Goal: Task Accomplishment & Management: Manage account settings

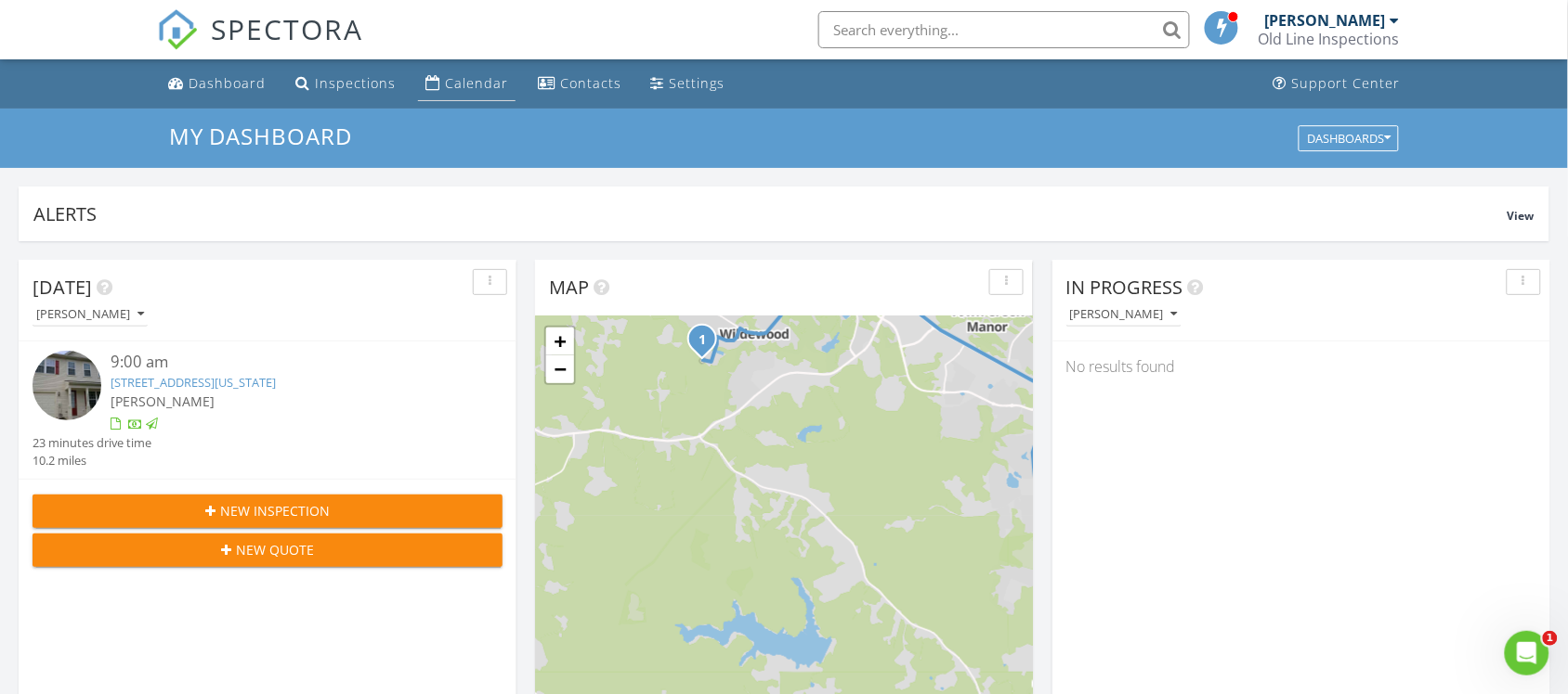
click at [497, 80] on div "Calendar" at bounding box center [476, 84] width 63 height 18
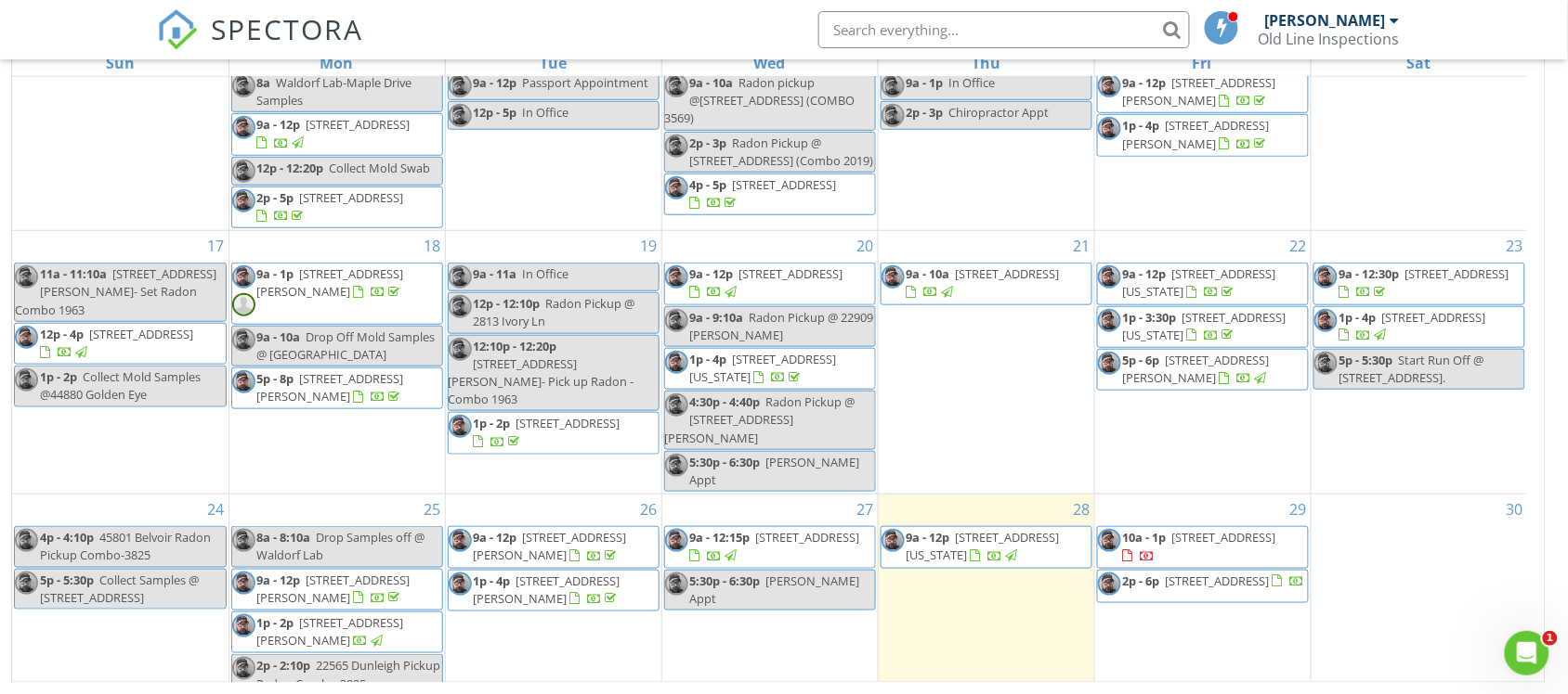
scroll to position [516, 0]
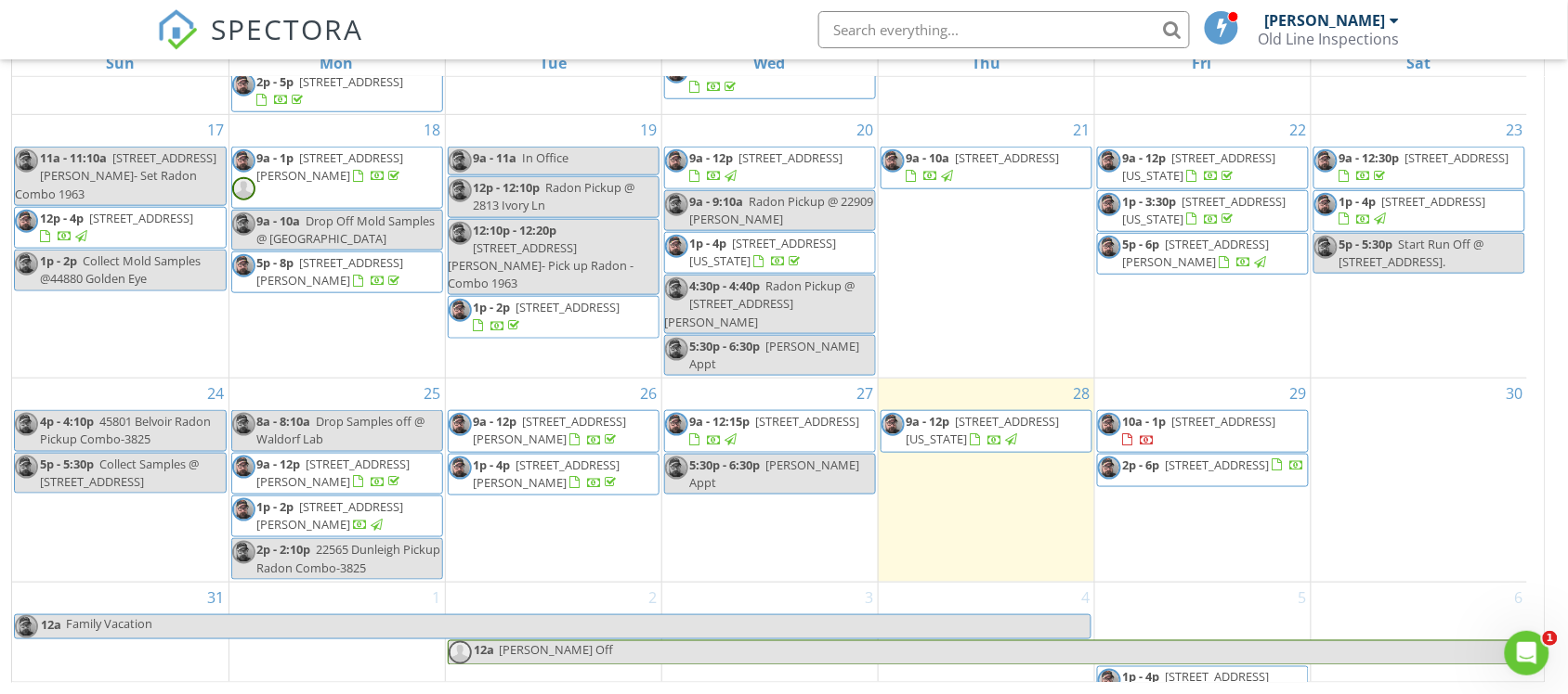
click at [475, 583] on div "2 12a [PERSON_NAME] Off" at bounding box center [553, 646] width 216 height 127
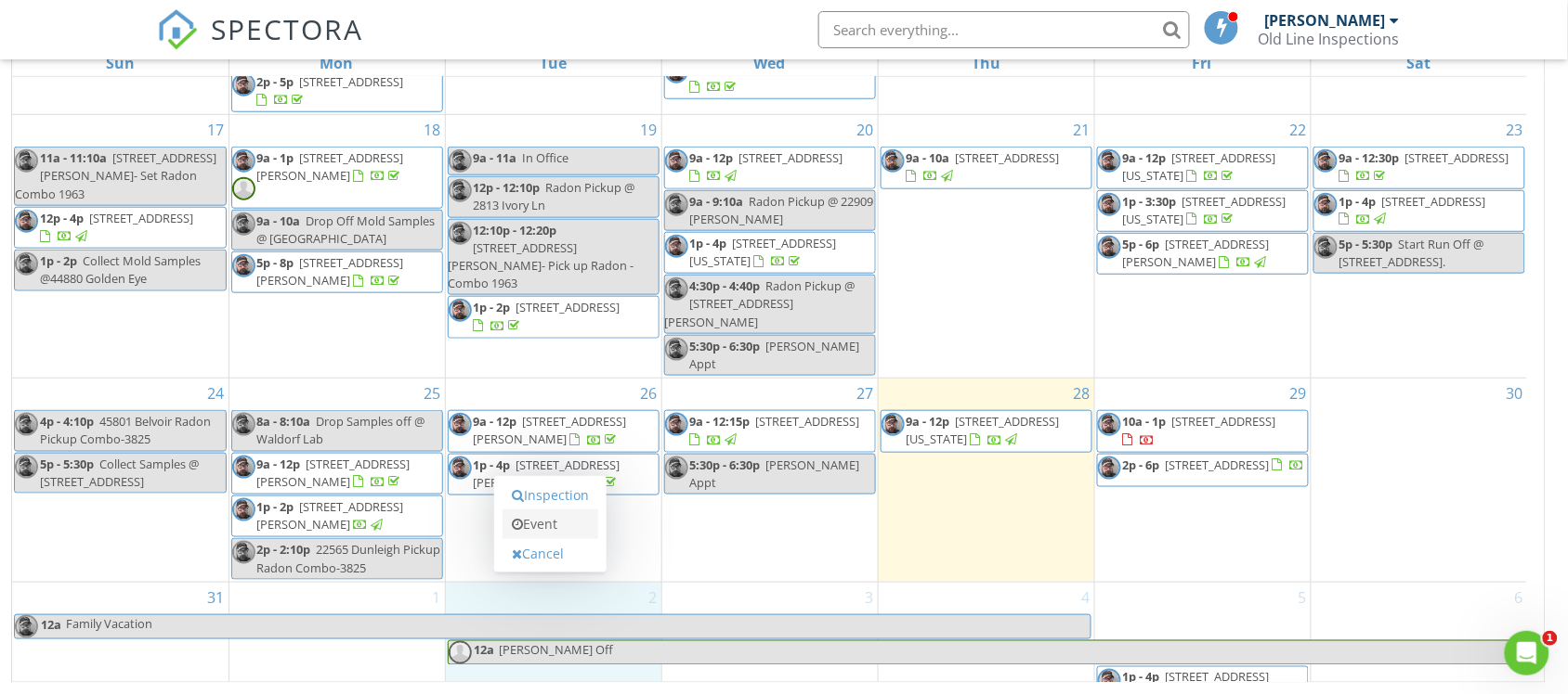
click at [541, 529] on link "Event" at bounding box center [550, 524] width 96 height 30
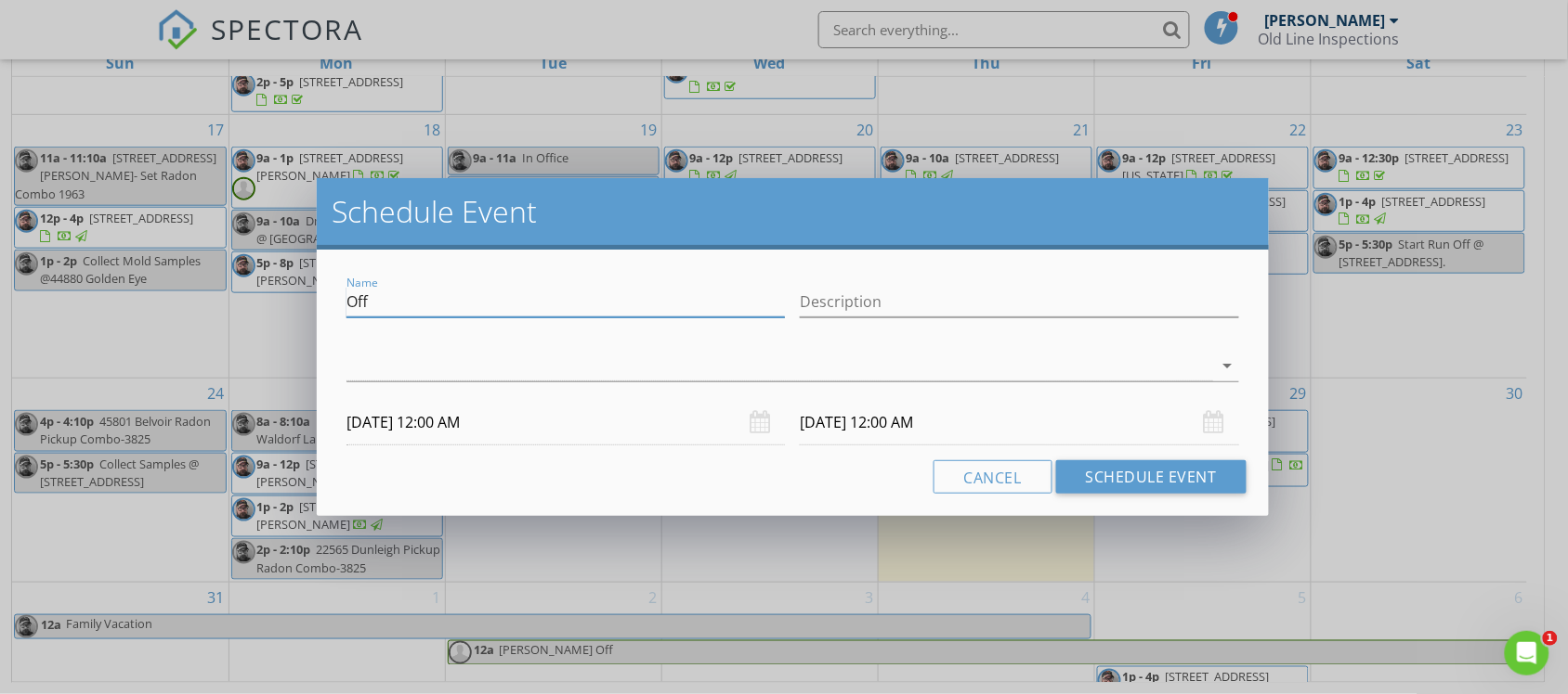
drag, startPoint x: 390, startPoint y: 300, endPoint x: 313, endPoint y: 290, distance: 77.6
click at [313, 290] on div "Schedule Event Name Off Description arrow_drop_down [DATE] 12:00 AM [DATE] 12:0…" at bounding box center [784, 347] width 1568 height 694
type input "Radon Pickup @"
click at [815, 372] on div at bounding box center [779, 366] width 866 height 31
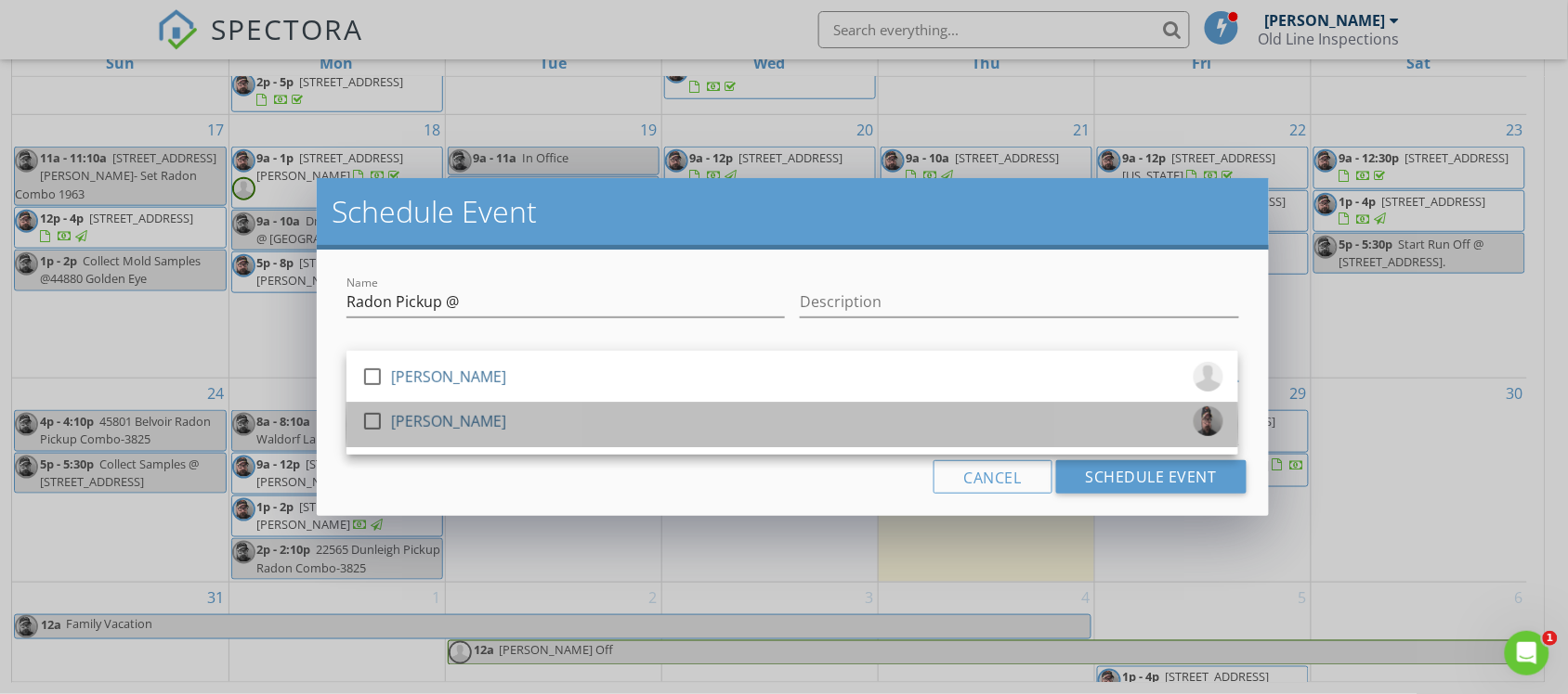
click at [404, 426] on div "[PERSON_NAME]" at bounding box center [449, 422] width 115 height 30
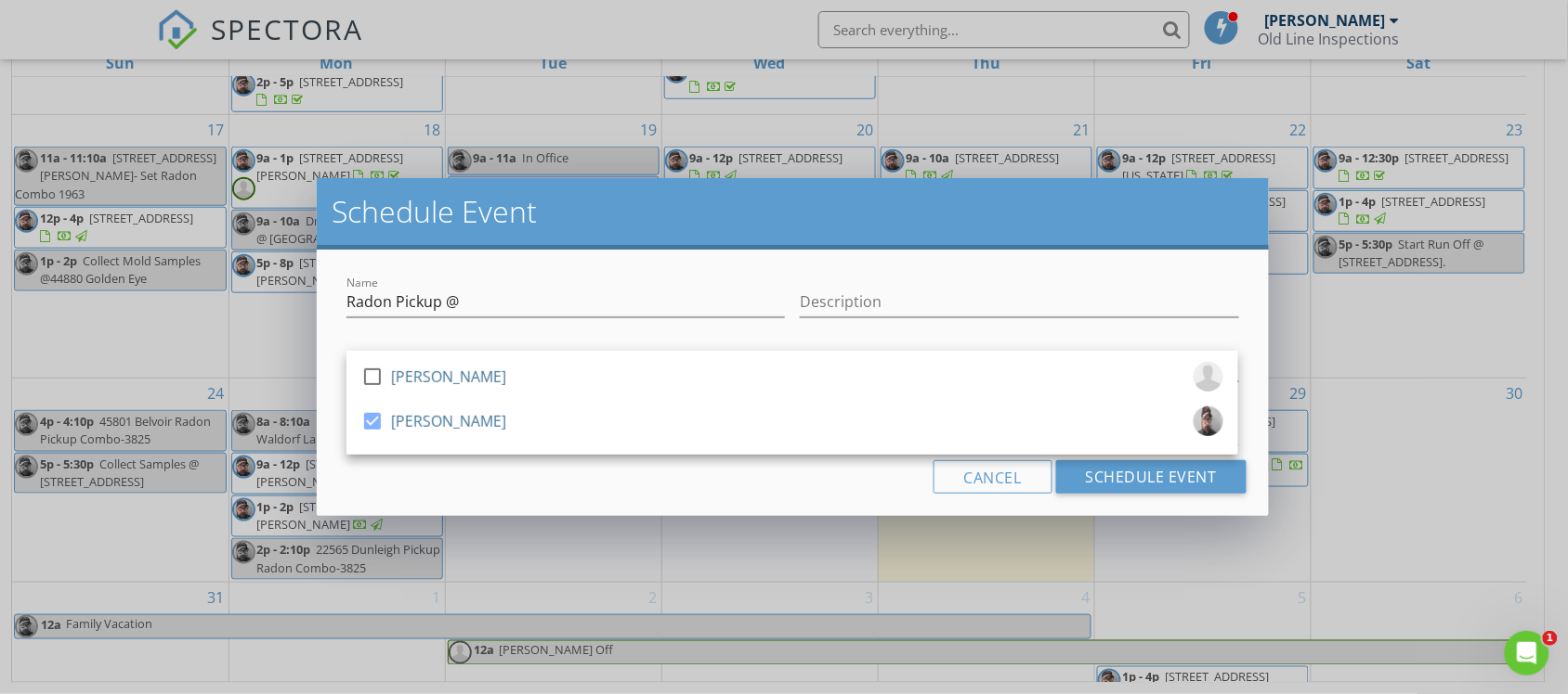
click at [369, 467] on div "Cancel Schedule Event" at bounding box center [792, 477] width 906 height 34
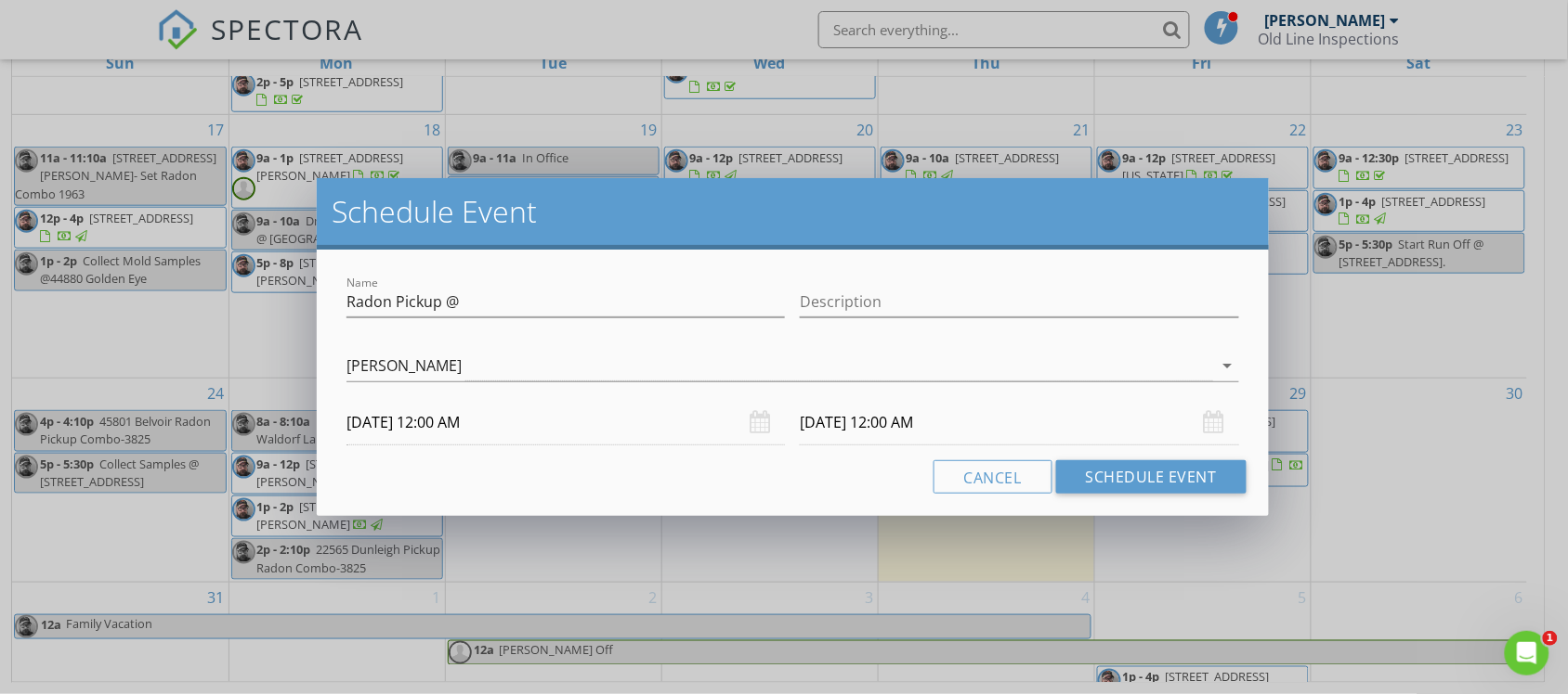
click at [439, 421] on input "[DATE] 12:00 AM" at bounding box center [565, 423] width 439 height 46
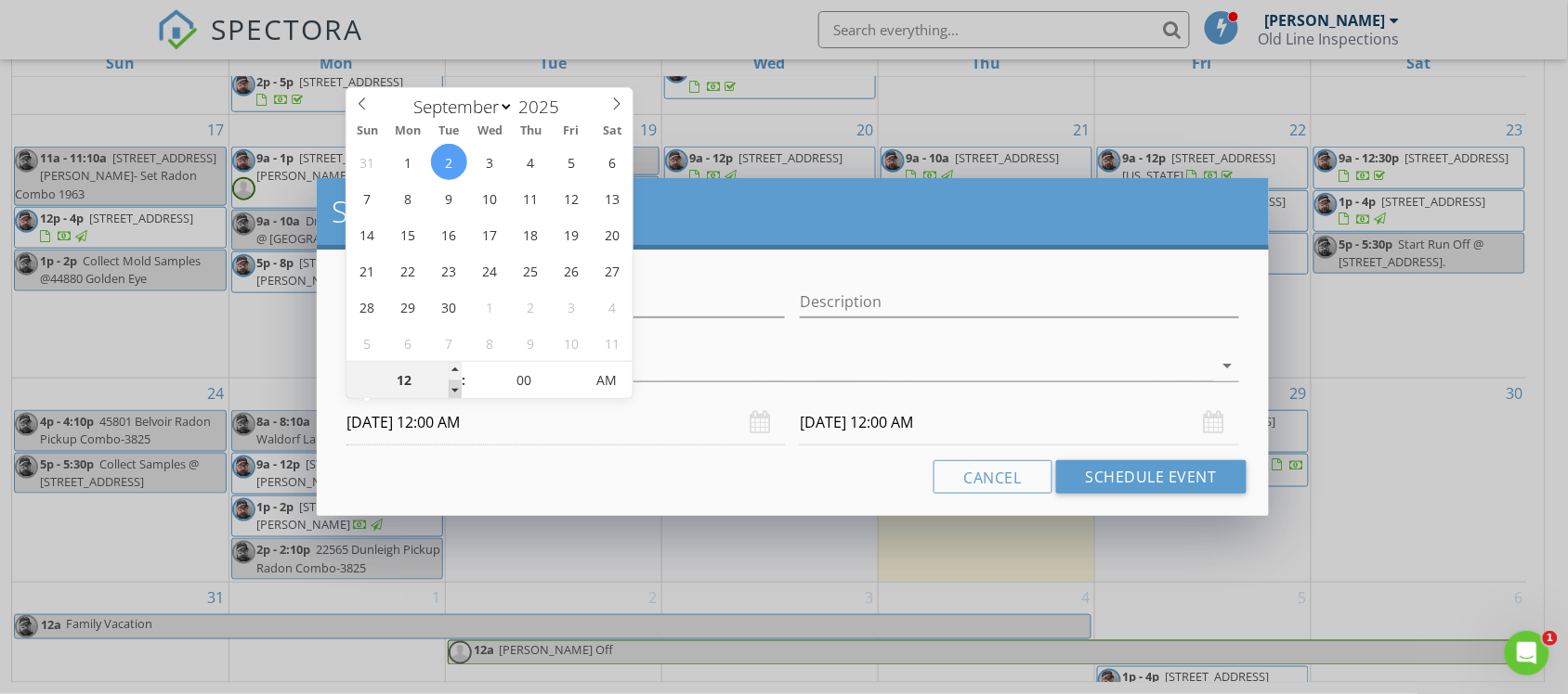
type input "11"
type input "[DATE] 11:00 PM"
click at [458, 390] on span at bounding box center [455, 390] width 13 height 19
type input "10"
type input "[DATE] 10:00 PM"
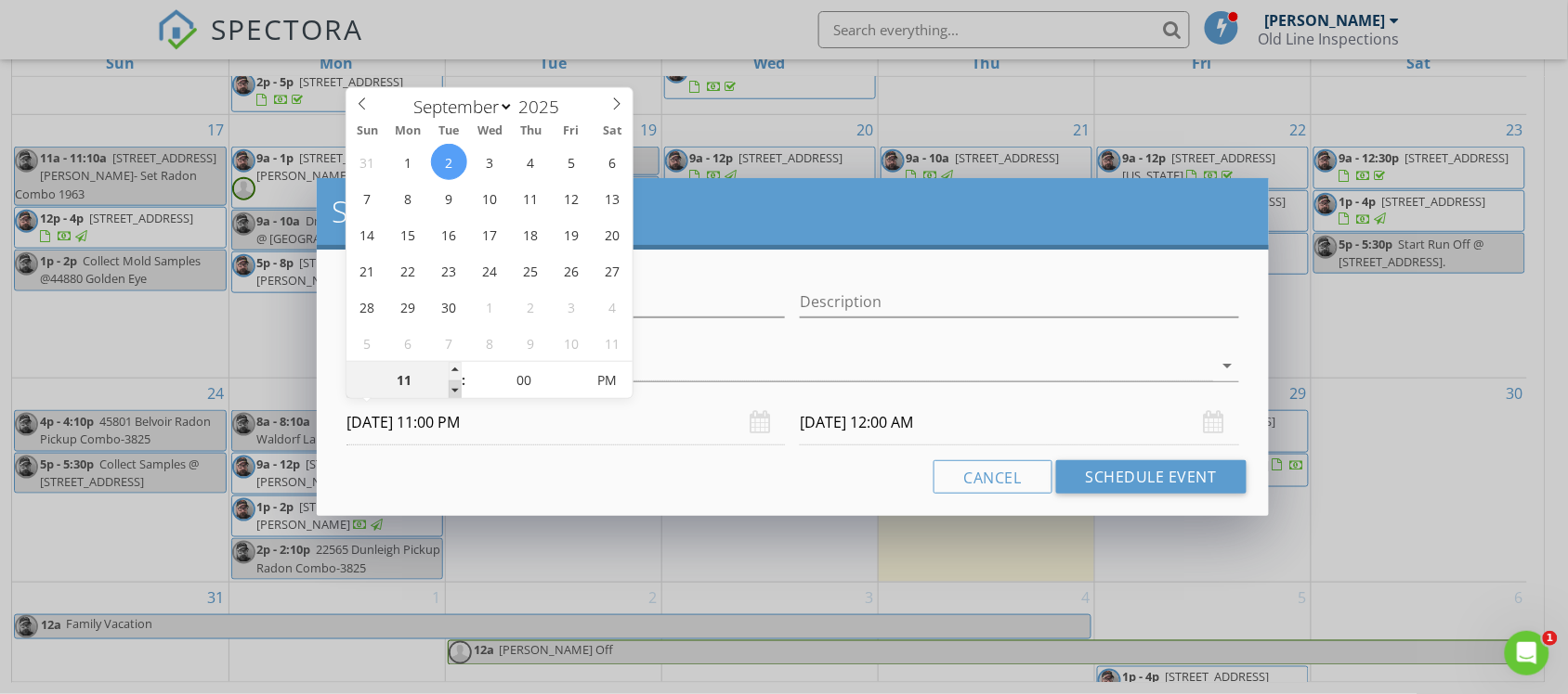
type input "[DATE] 11:00 PM"
click at [458, 390] on span at bounding box center [455, 390] width 13 height 19
type input "09"
type input "[DATE] 9:00 PM"
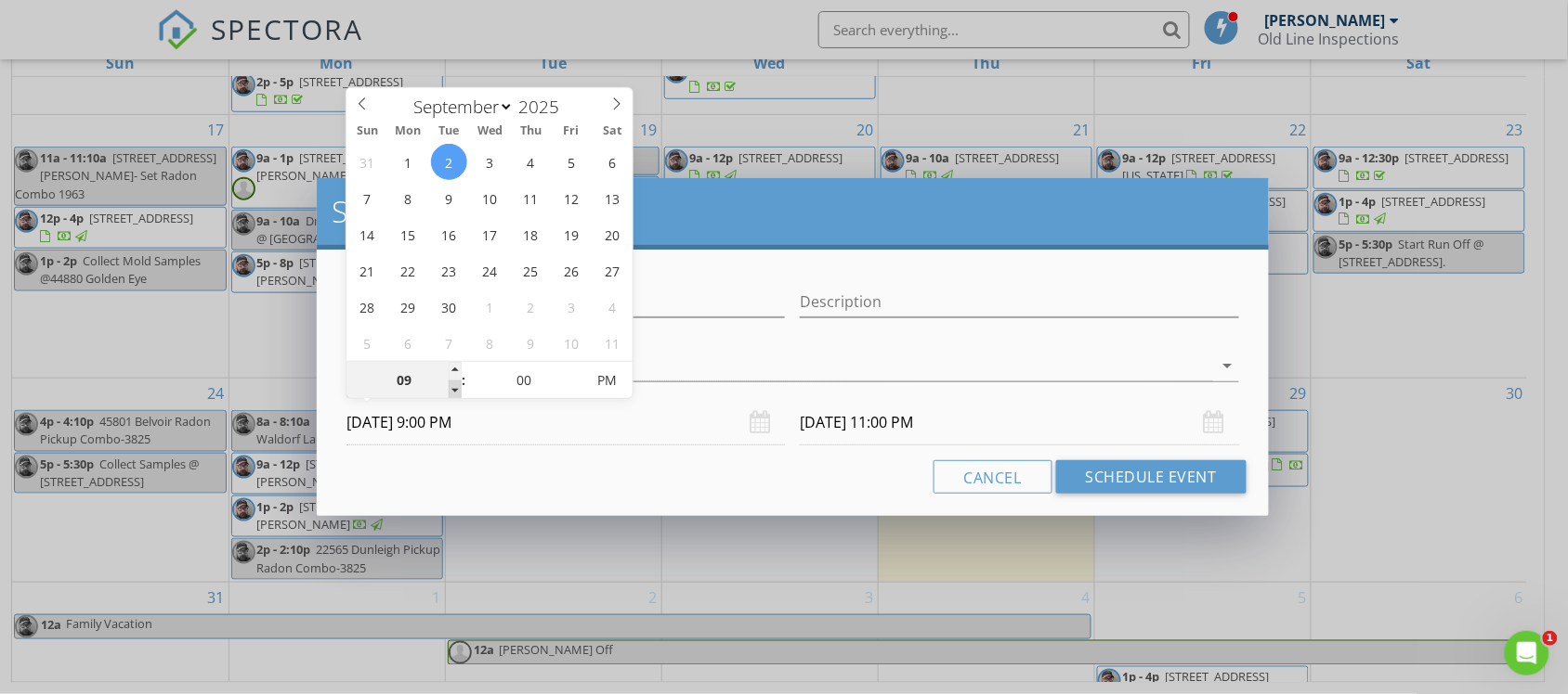
type input "09"
type input "[DATE] 9:00 PM"
type input "[DATE] 9:00 AM"
click at [597, 387] on span "AM" at bounding box center [606, 380] width 51 height 37
click at [845, 424] on input "[DATE] 9:00 AM" at bounding box center [1019, 423] width 439 height 46
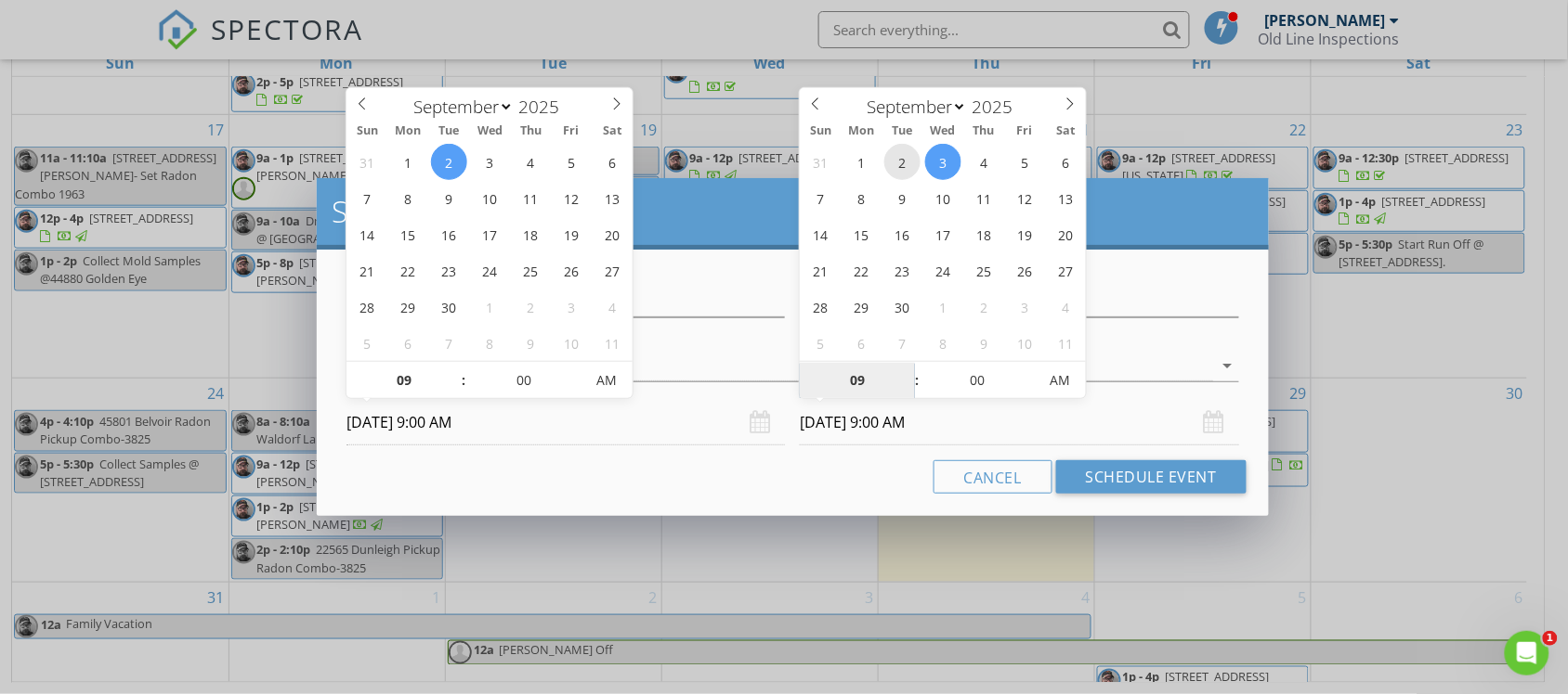
type input "[DATE] 9:00 AM"
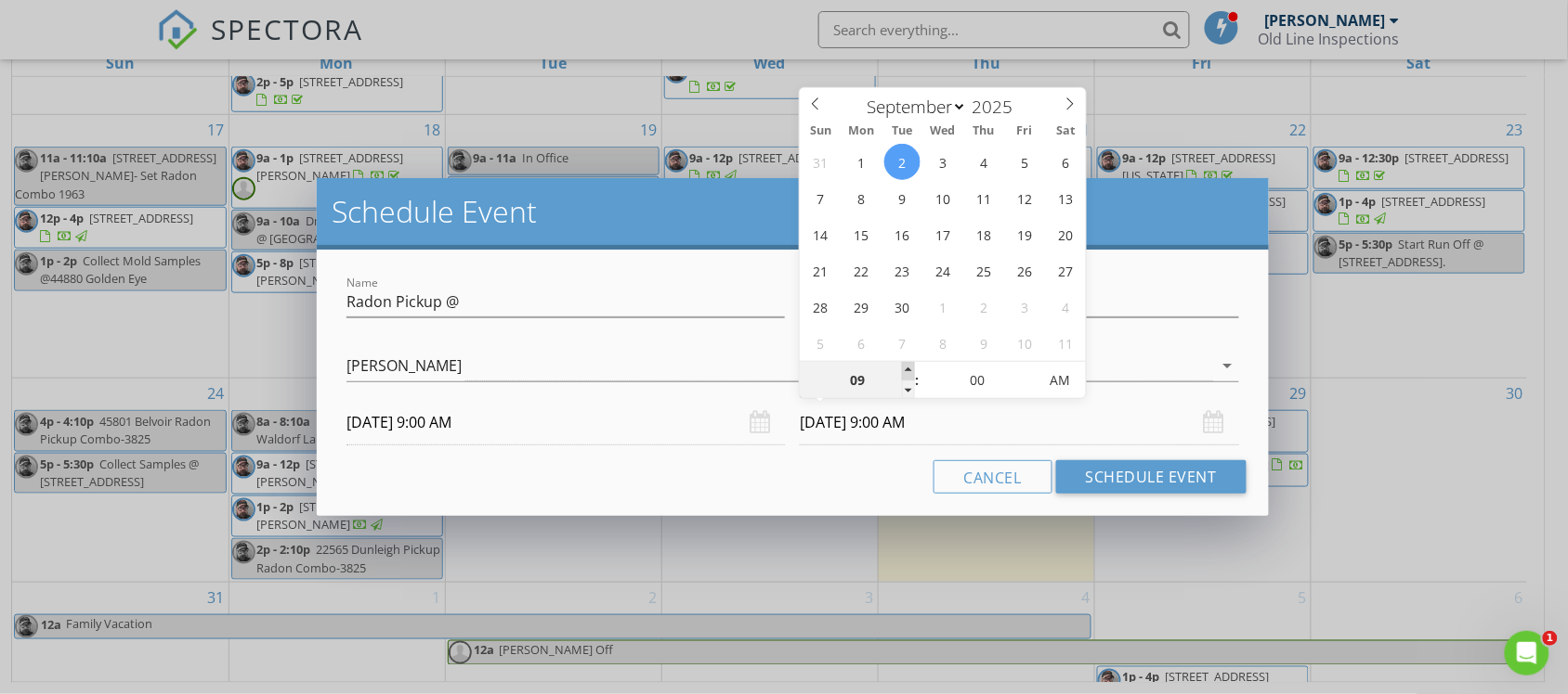
type input "10"
type input "[DATE] 10:00 AM"
click at [905, 368] on span at bounding box center [907, 371] width 13 height 19
type input "11"
type input "[DATE] 11:00 AM"
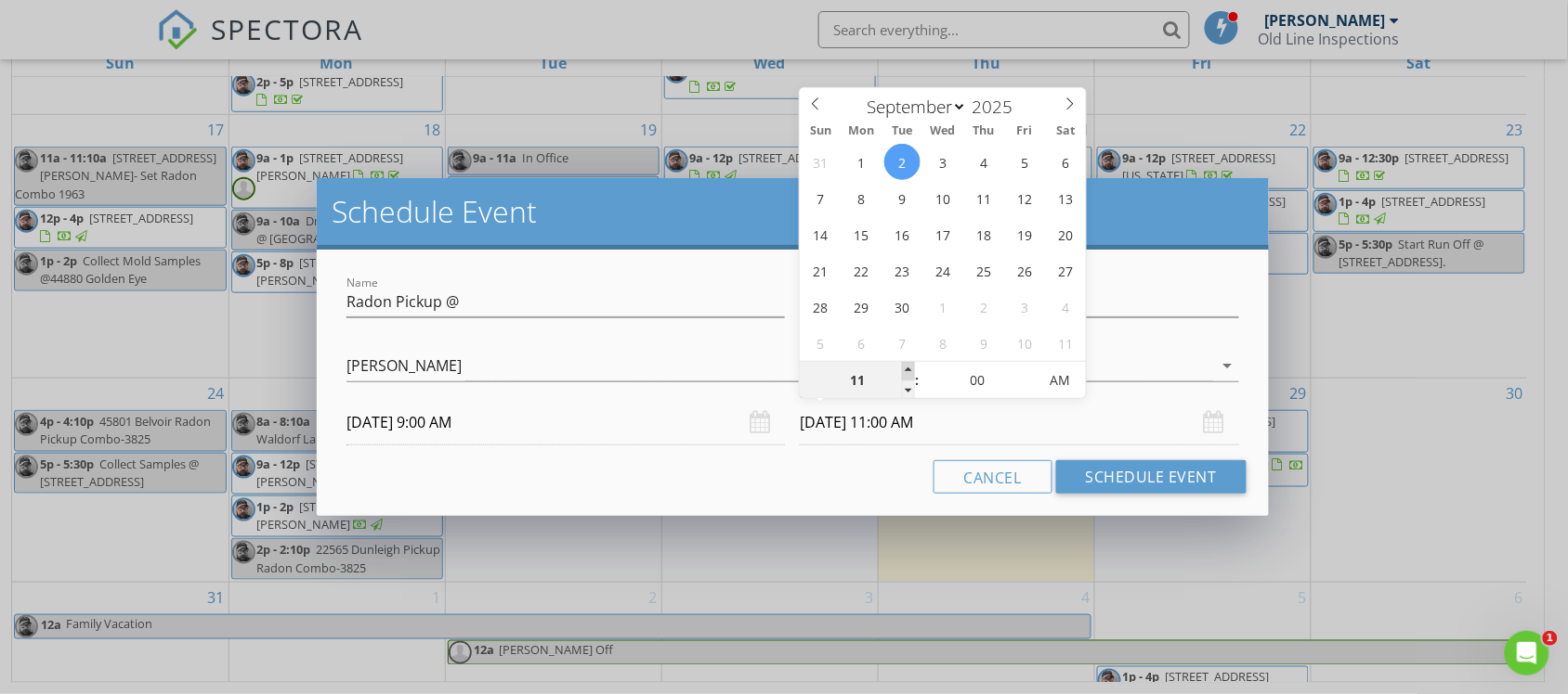
click at [905, 368] on span at bounding box center [907, 371] width 13 height 19
click at [1126, 482] on button "Schedule Event" at bounding box center [1150, 477] width 190 height 34
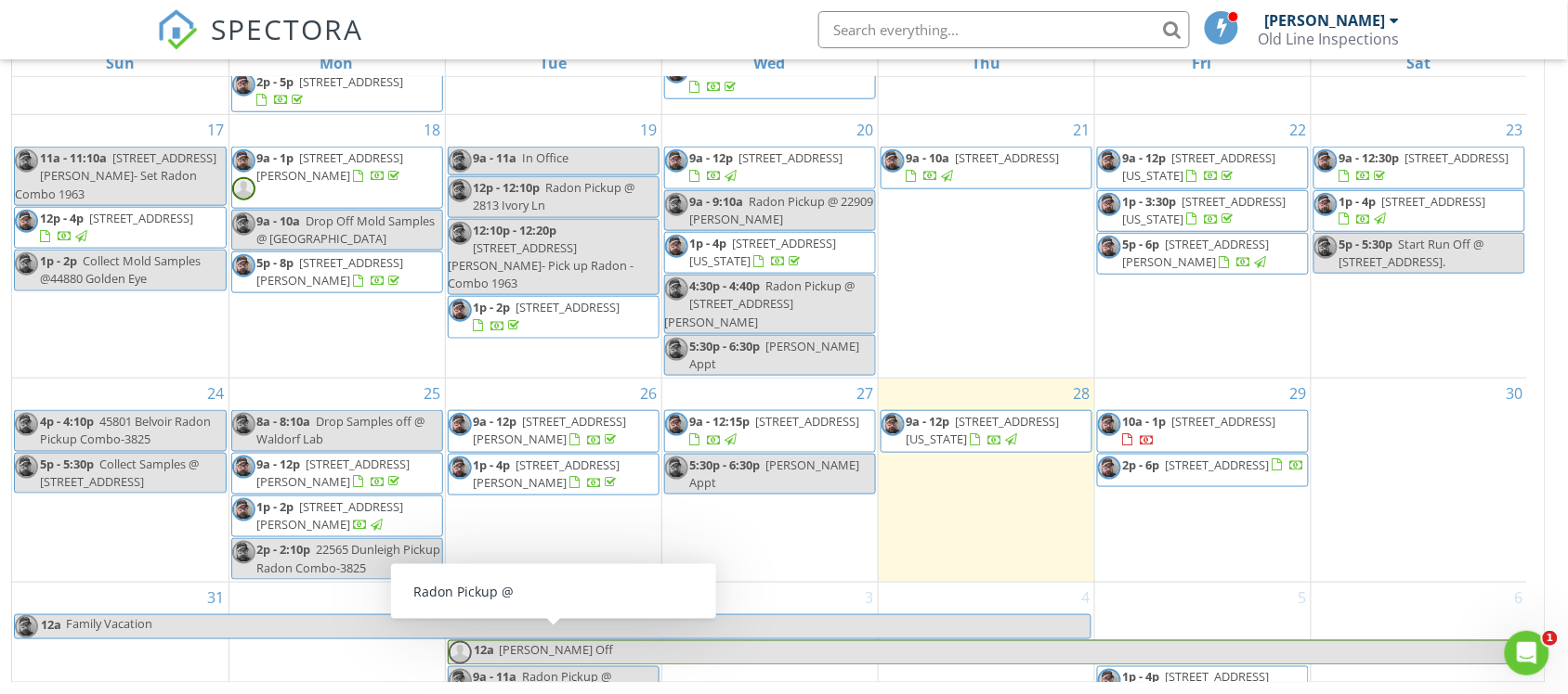
click at [639, 666] on link "9a - 11a Radon Pickup @" at bounding box center [553, 680] width 212 height 29
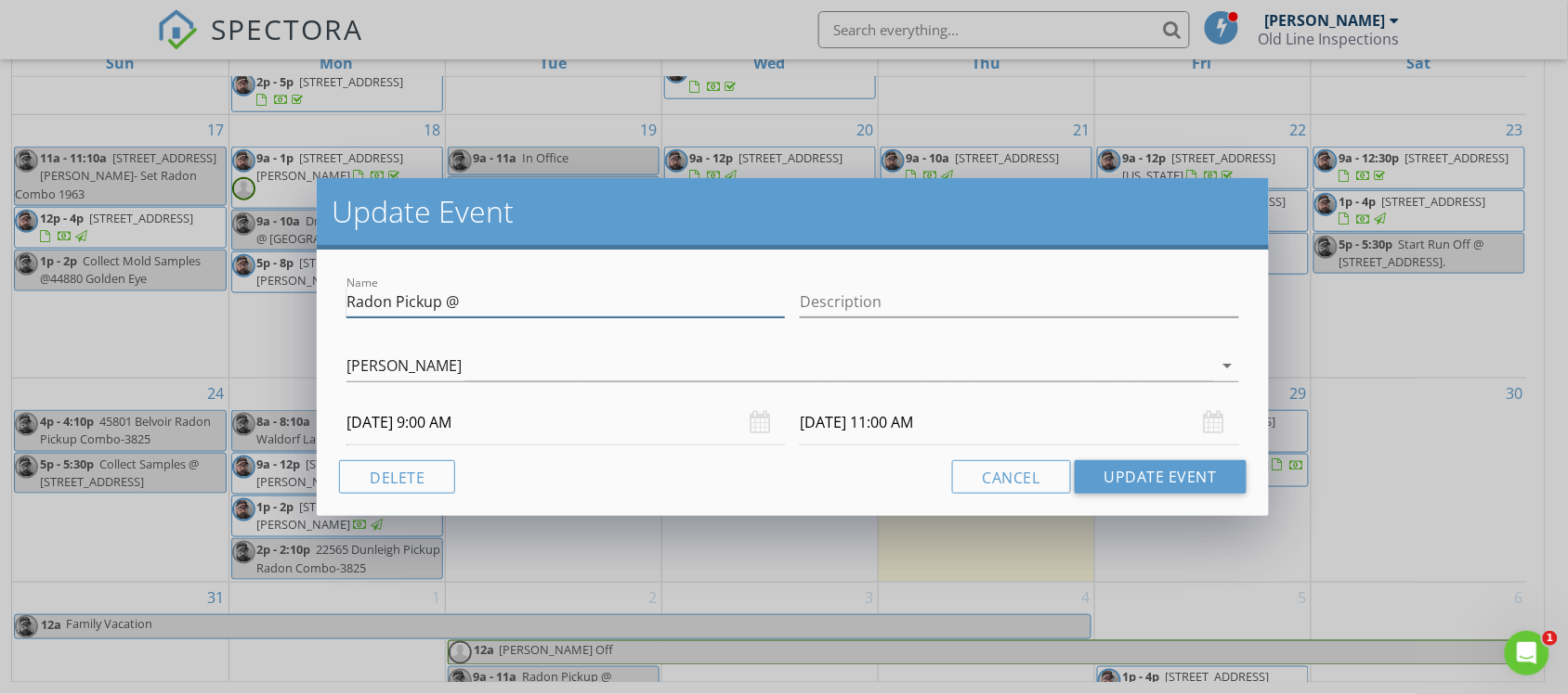
click at [502, 308] on input "Radon Pickup @" at bounding box center [565, 301] width 439 height 31
click at [624, 359] on div "Name Radon Pickup @ Description [PERSON_NAME] [PERSON_NAME] [PERSON_NAME] arrow…" at bounding box center [792, 358] width 906 height 174
type input "Radon Pickup @41430 Whimsical"
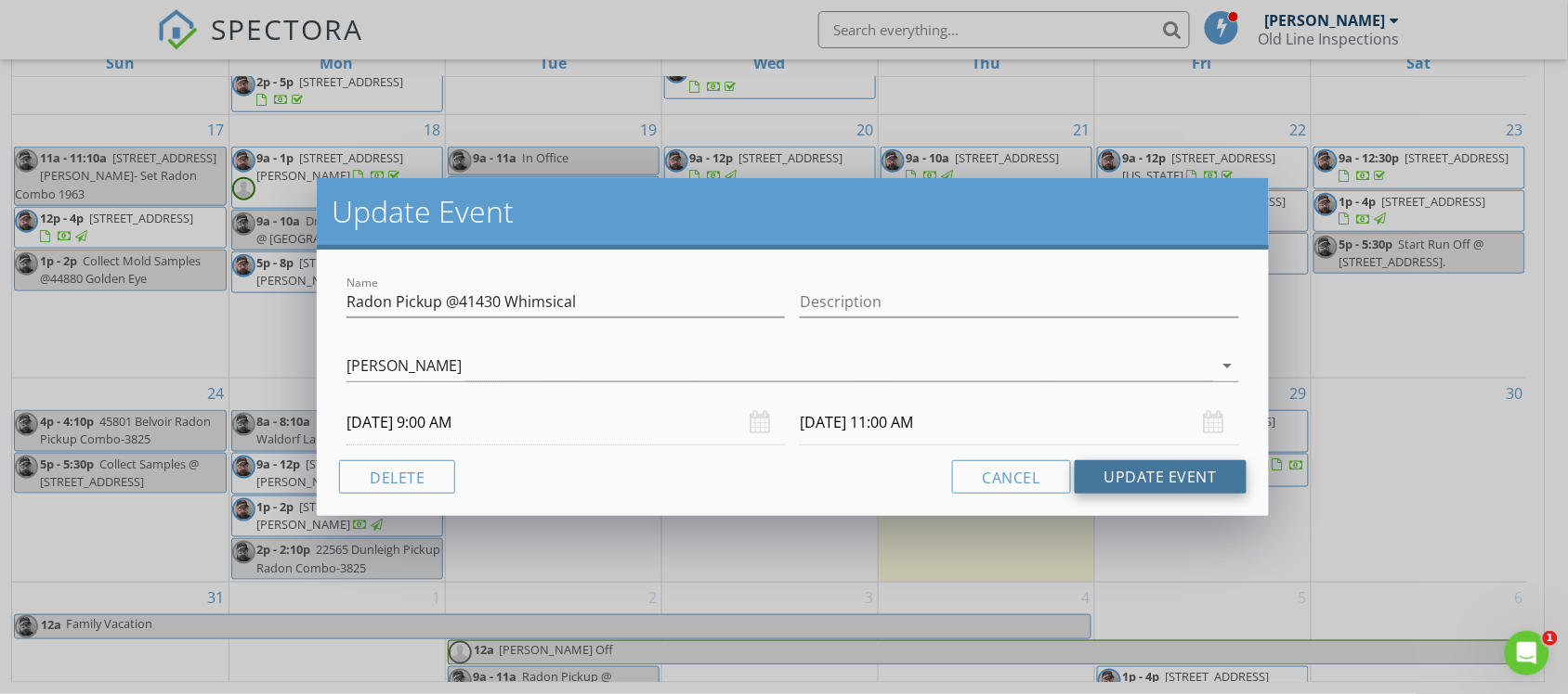
click at [1107, 487] on button "Update Event" at bounding box center [1160, 477] width 172 height 34
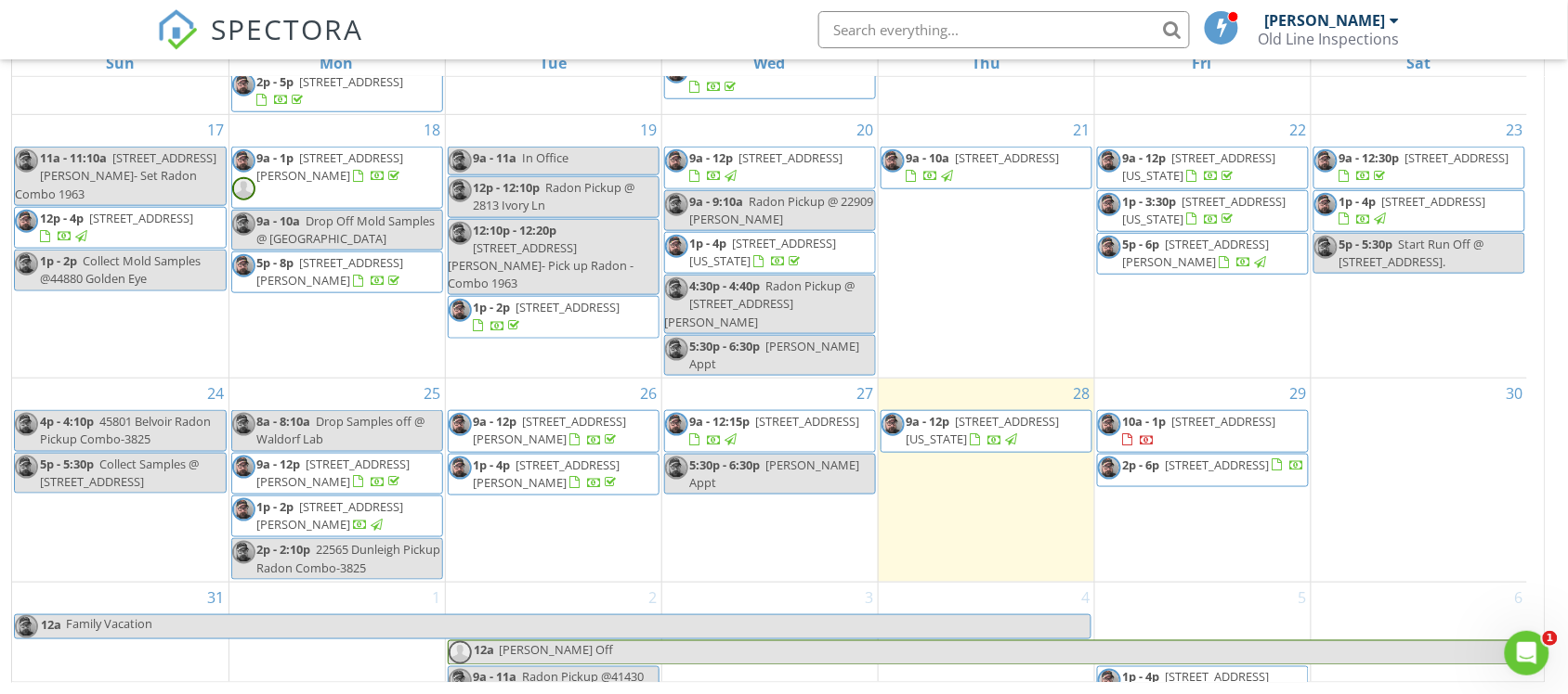
click at [558, 669] on div "9a - 11a Radon Pickup @41430 Whimsical" at bounding box center [553, 686] width 210 height 35
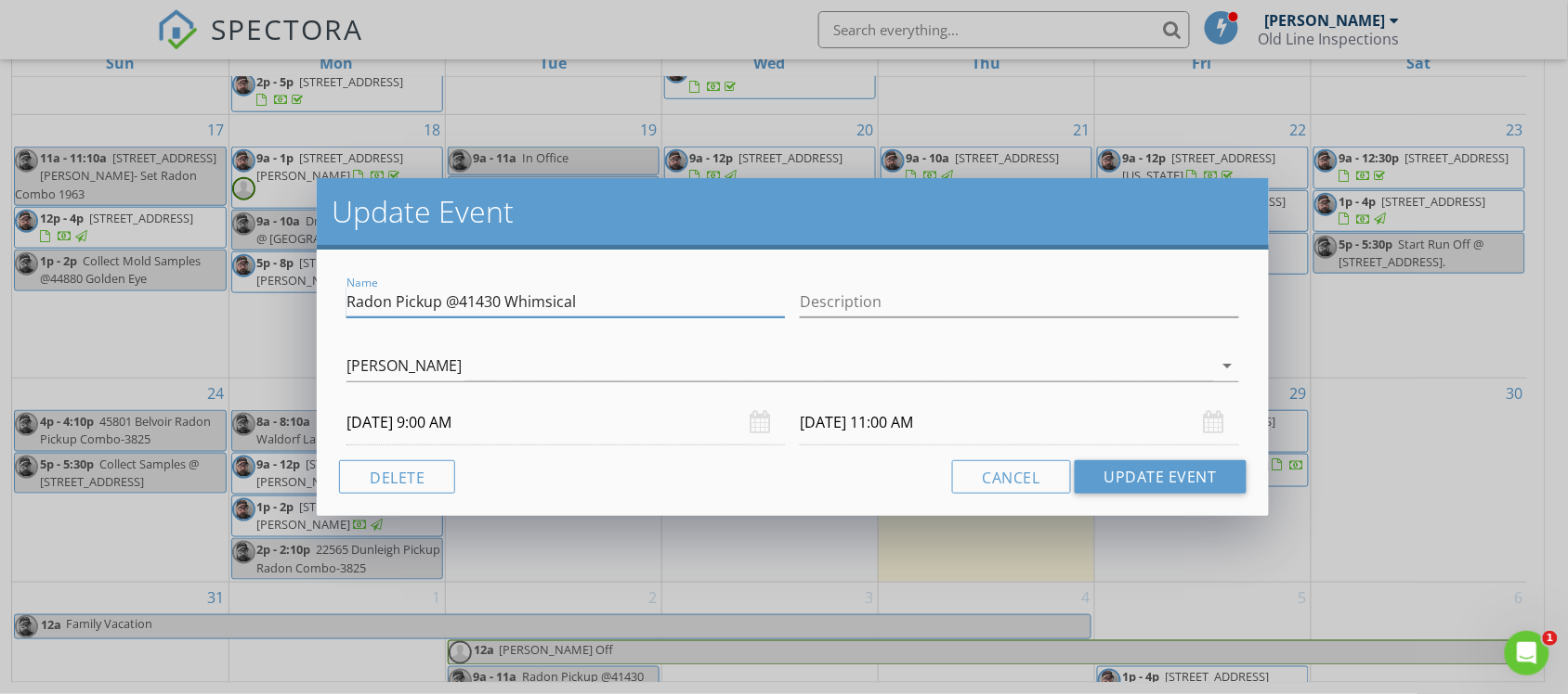
click at [595, 301] on input "Radon Pickup @41430 Whimsical" at bounding box center [565, 301] width 439 height 31
type input "Radon Pickup @[STREET_ADDRESS]"
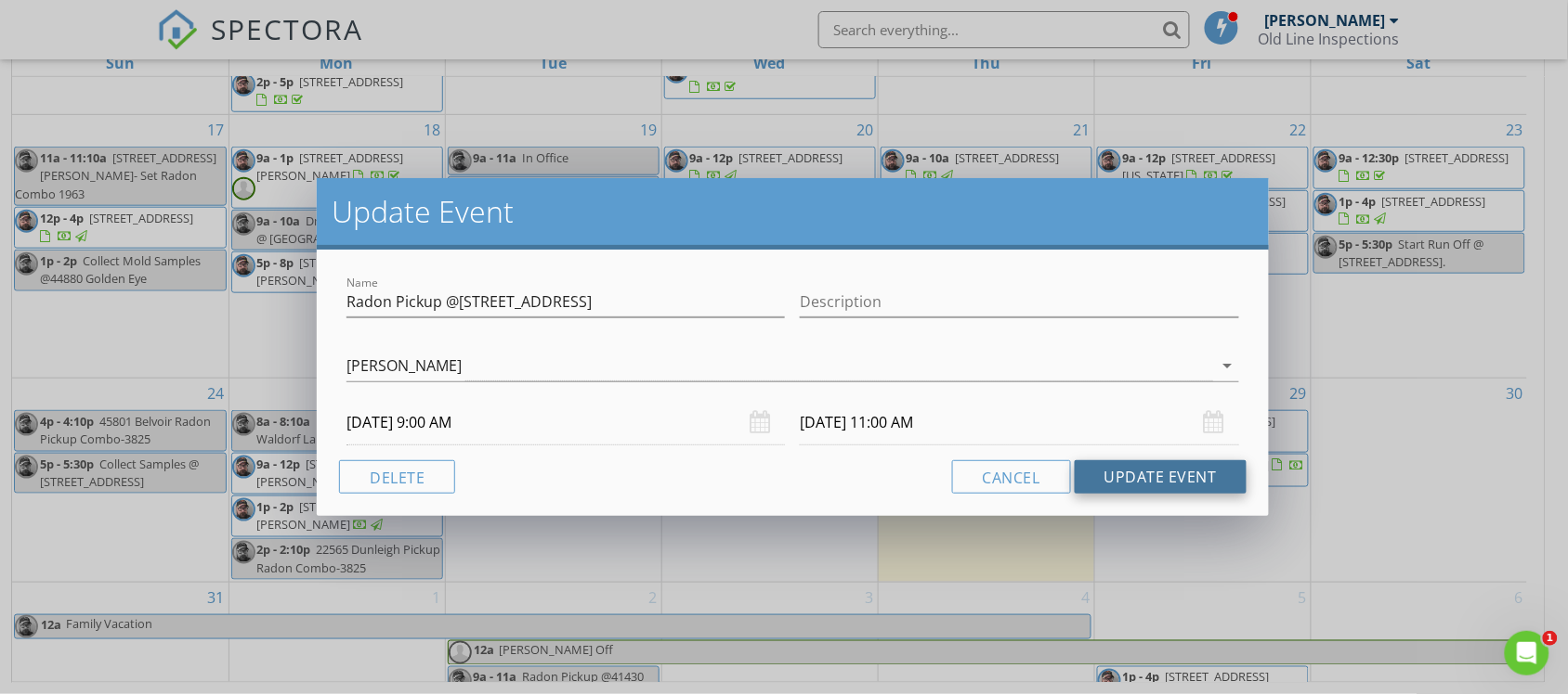
click at [1140, 470] on button "Update Event" at bounding box center [1160, 477] width 172 height 34
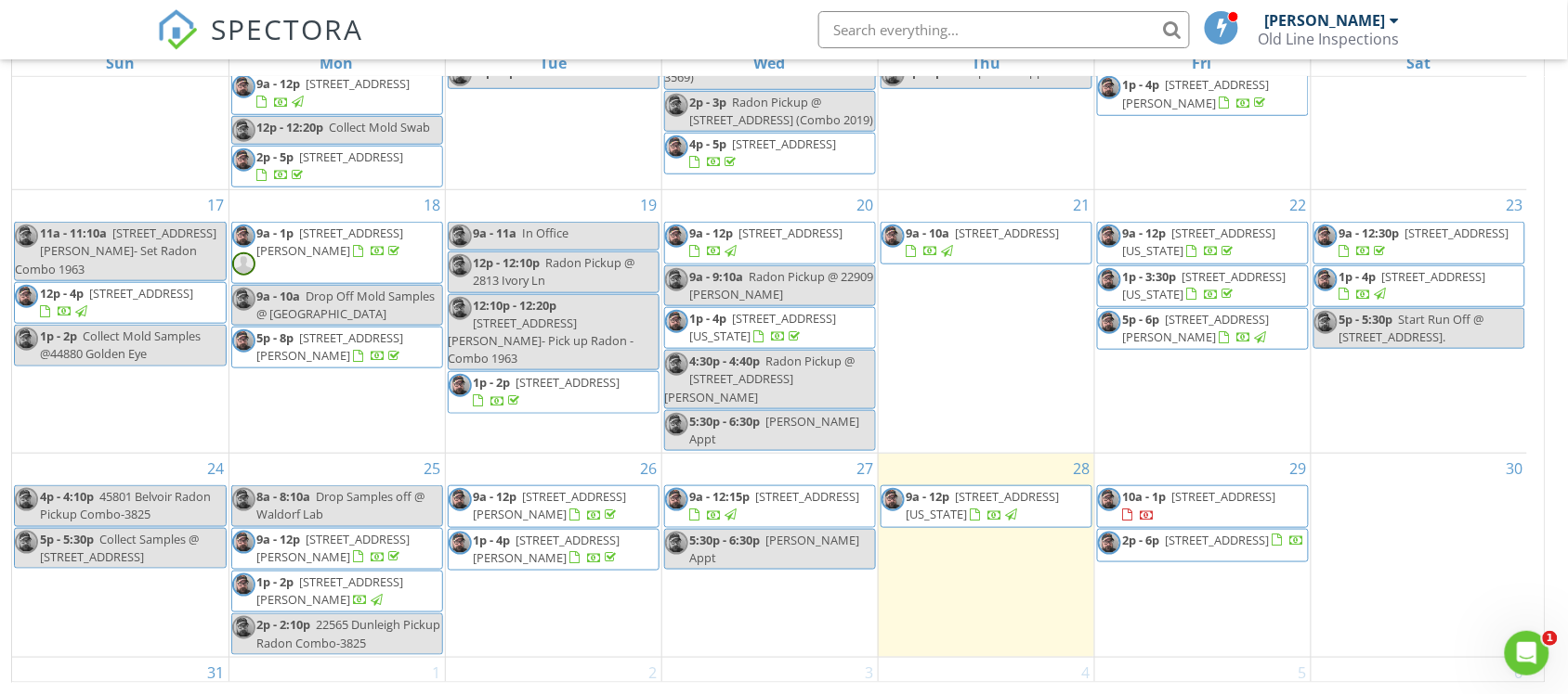
scroll to position [400, 0]
